Goal: Transaction & Acquisition: Purchase product/service

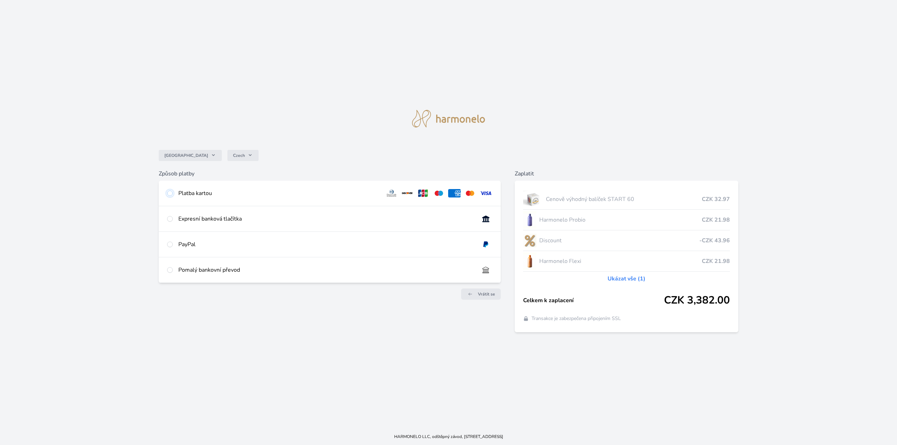
click at [170, 194] on input "radio" at bounding box center [170, 194] width 6 height 6
radio input "true"
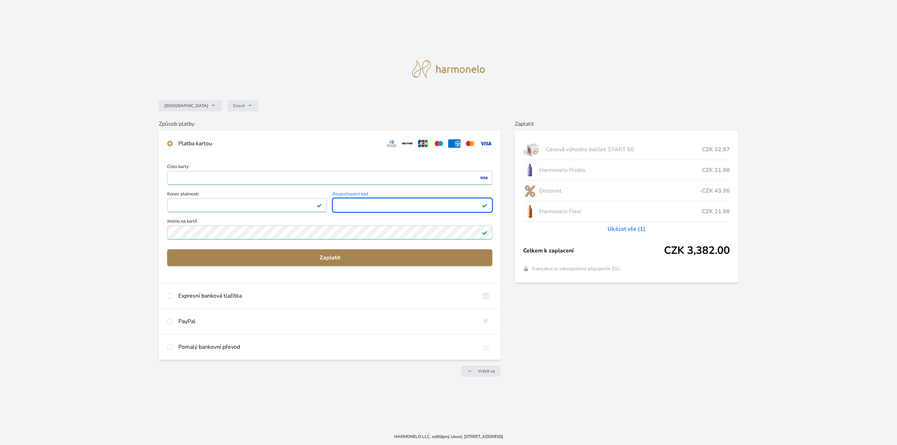
click at [238, 258] on span "Zaplatit" at bounding box center [330, 258] width 314 height 8
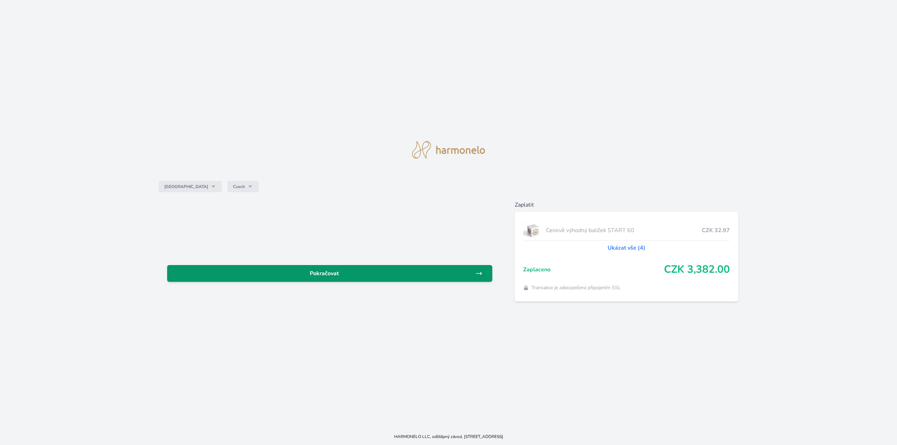
click at [322, 272] on span "Pokračovat" at bounding box center [324, 273] width 303 height 8
